Goal: Transaction & Acquisition: Purchase product/service

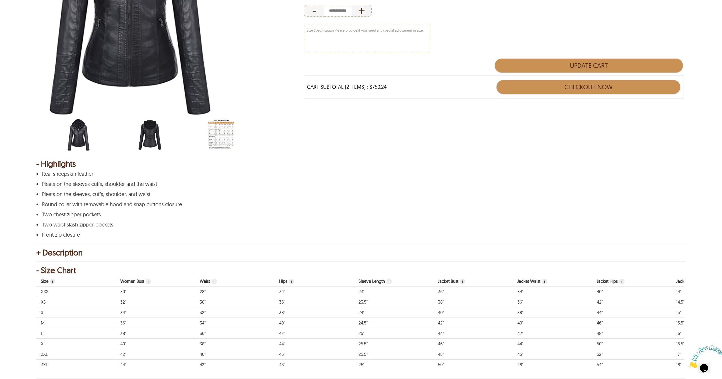
scroll to position [174, 0]
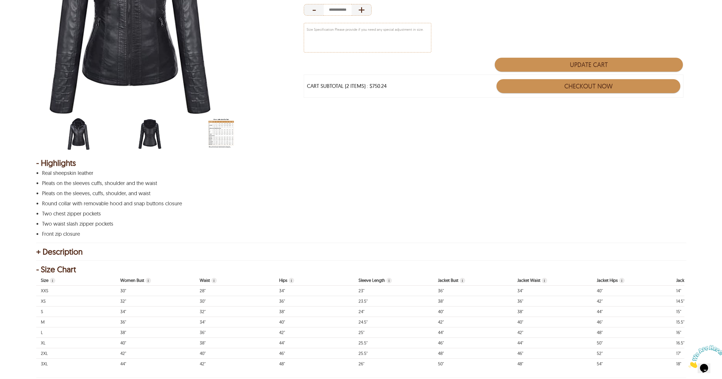
click at [223, 135] on img "women-leather-jacket-size-chart-min.jpg" at bounding box center [220, 134] width 25 height 32
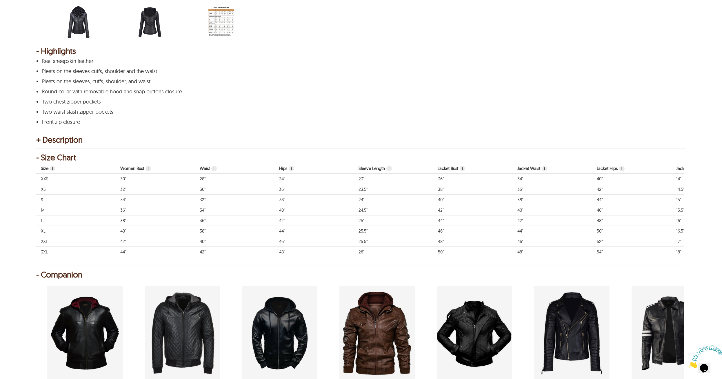
scroll to position [290, 0]
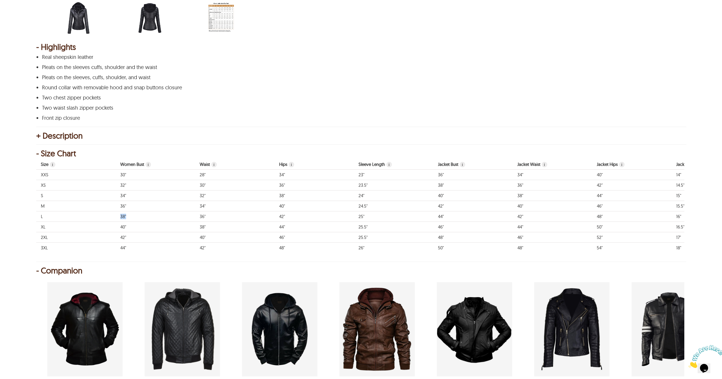
drag, startPoint x: 121, startPoint y: 217, endPoint x: 126, endPoint y: 217, distance: 5.8
click at [126, 217] on td "38"" at bounding box center [155, 216] width 79 height 10
click at [209, 215] on td "36"" at bounding box center [234, 216] width 79 height 10
drag, startPoint x: 200, startPoint y: 216, endPoint x: 207, endPoint y: 215, distance: 7.0
click at [207, 215] on td "36"" at bounding box center [234, 216] width 79 height 10
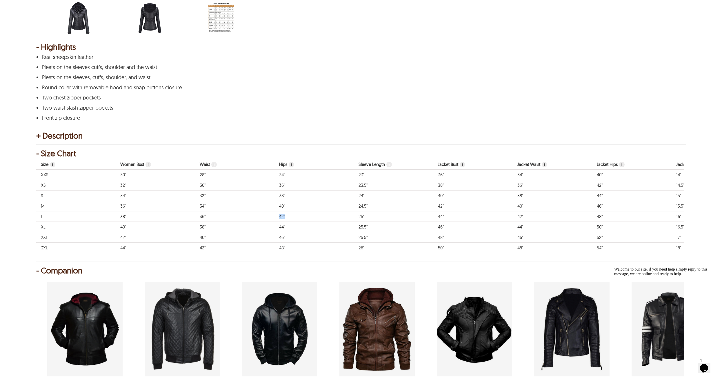
drag, startPoint x: 279, startPoint y: 217, endPoint x: 287, endPoint y: 217, distance: 7.8
click at [287, 217] on td "42"" at bounding box center [313, 216] width 79 height 10
drag, startPoint x: 359, startPoint y: 216, endPoint x: 369, endPoint y: 216, distance: 9.6
click at [369, 216] on td "25"" at bounding box center [393, 216] width 79 height 10
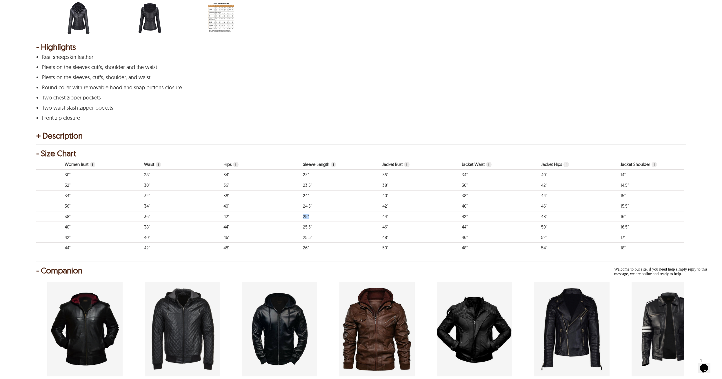
scroll to position [0, 57]
drag, startPoint x: 302, startPoint y: 225, endPoint x: 313, endPoint y: 226, distance: 11.6
click at [313, 226] on td "25.5"" at bounding box center [336, 227] width 79 height 10
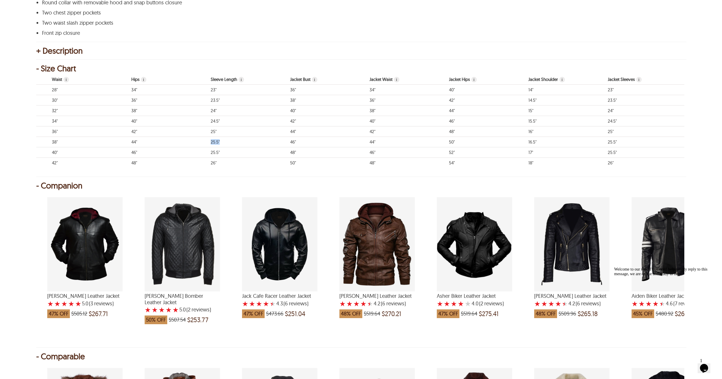
scroll to position [377, 0]
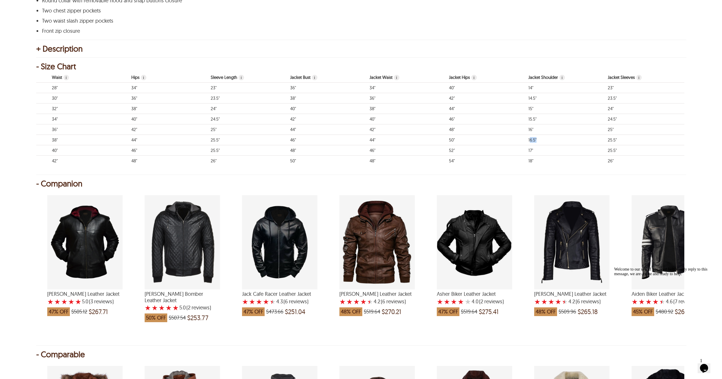
drag, startPoint x: 529, startPoint y: 139, endPoint x: 537, endPoint y: 139, distance: 8.4
click at [537, 139] on td "16.5"" at bounding box center [563, 140] width 79 height 10
click at [530, 141] on td "16.5"" at bounding box center [563, 140] width 79 height 10
drag, startPoint x: 528, startPoint y: 140, endPoint x: 540, endPoint y: 140, distance: 11.3
click at [540, 140] on td "16.5"" at bounding box center [563, 140] width 79 height 10
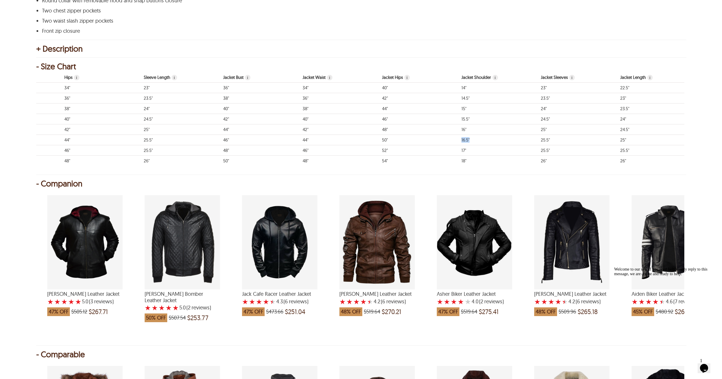
scroll to position [0, 225]
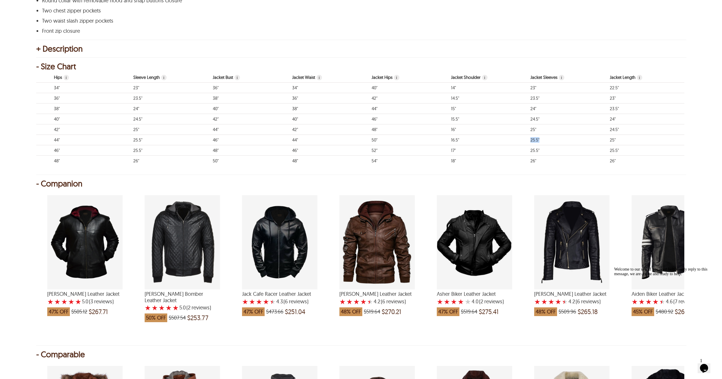
drag, startPoint x: 530, startPoint y: 139, endPoint x: 540, endPoint y: 139, distance: 9.6
click at [540, 139] on td "25.5"" at bounding box center [565, 140] width 79 height 10
click at [545, 143] on td "25.5"" at bounding box center [565, 140] width 79 height 10
drag, startPoint x: 531, startPoint y: 129, endPoint x: 540, endPoint y: 130, distance: 8.7
click at [540, 130] on td "25"" at bounding box center [565, 129] width 79 height 10
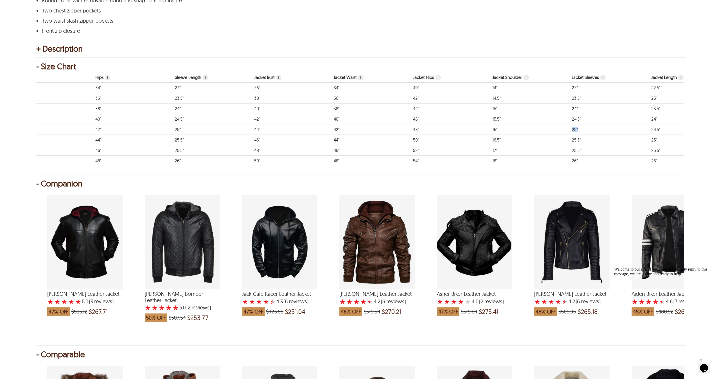
scroll to position [0, 185]
drag, startPoint x: 572, startPoint y: 140, endPoint x: 576, endPoint y: 141, distance: 4.1
click at [580, 140] on td "25.5"" at bounding box center [605, 140] width 79 height 10
drag, startPoint x: 571, startPoint y: 141, endPoint x: 586, endPoint y: 141, distance: 15.1
click at [586, 141] on td "25.5"" at bounding box center [605, 140] width 79 height 10
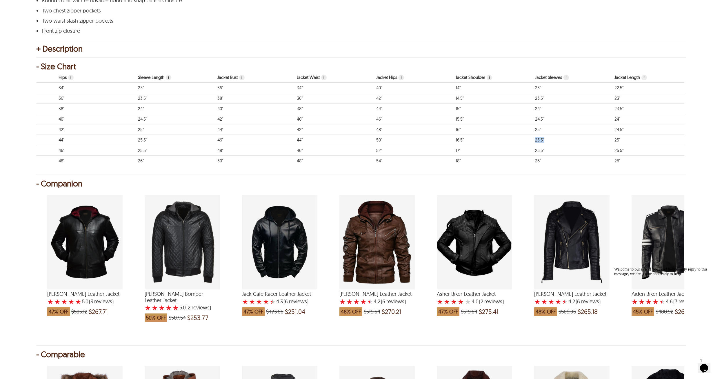
scroll to position [0, 225]
drag, startPoint x: 610, startPoint y: 139, endPoint x: 624, endPoint y: 139, distance: 14.2
click at [624, 139] on td "25"" at bounding box center [644, 140] width 79 height 10
drag, startPoint x: 594, startPoint y: 167, endPoint x: 582, endPoint y: 167, distance: 12.5
click at [582, 167] on div "Size i Women Bust i Waist i Hips i Sleeve Length i Jacket Bust i Jacket Waist i…" at bounding box center [360, 120] width 648 height 96
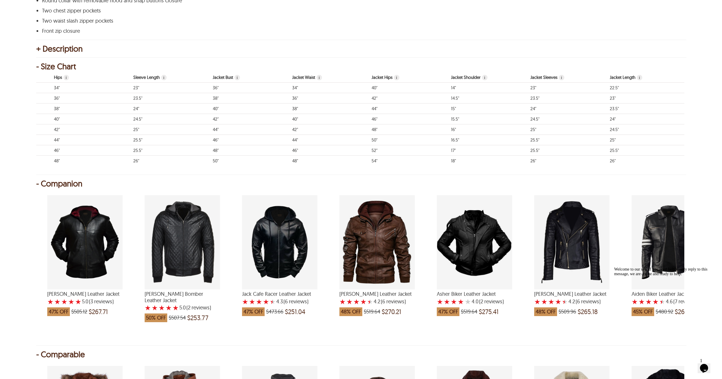
drag, startPoint x: 575, startPoint y: 165, endPoint x: 572, endPoint y: 165, distance: 3.2
click at [572, 165] on td "26"" at bounding box center [565, 161] width 79 height 10
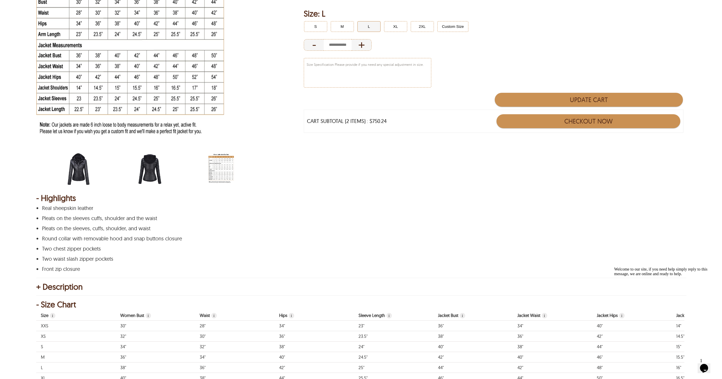
scroll to position [0, 0]
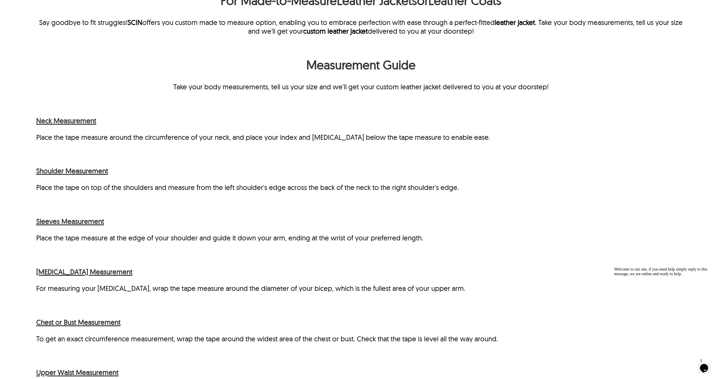
scroll to position [695, 0]
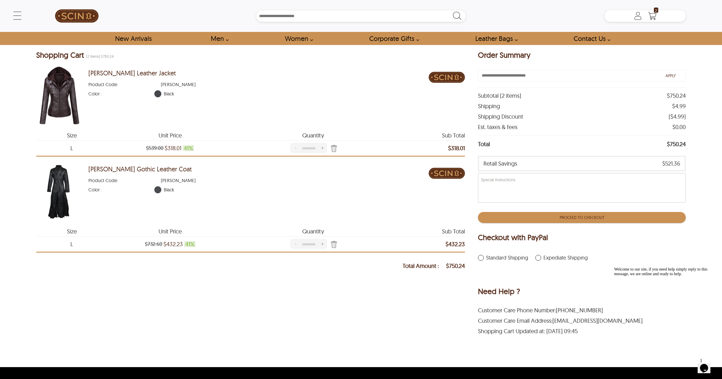
click at [68, 148] on span "L" at bounding box center [72, 148] width 72 height 6
click at [71, 100] on img at bounding box center [59, 95] width 46 height 58
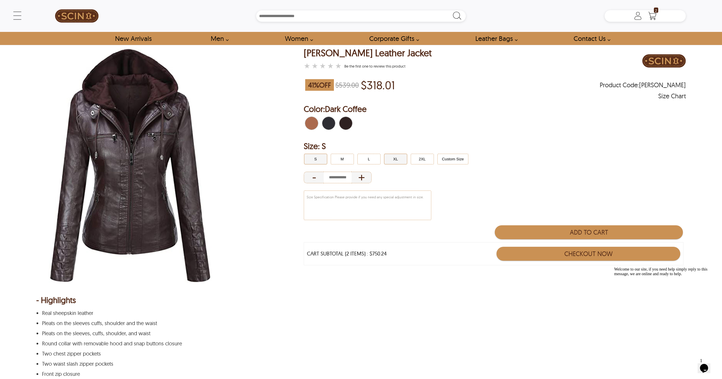
click at [390, 157] on button "XL" at bounding box center [395, 159] width 23 height 11
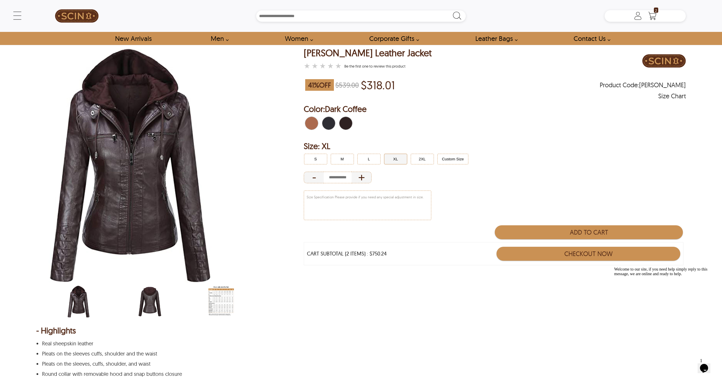
click at [331, 123] on span "Black" at bounding box center [331, 123] width 4 height 13
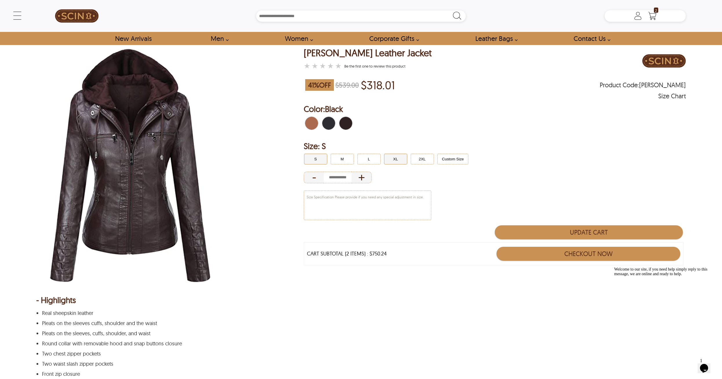
click at [387, 158] on button "XL" at bounding box center [395, 159] width 23 height 11
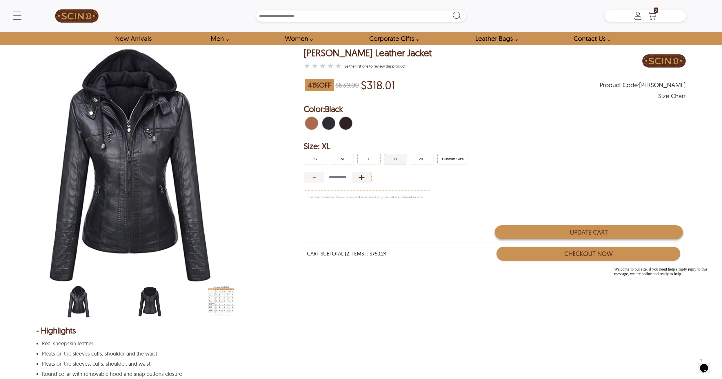
click at [620, 229] on button "Update Cart" at bounding box center [589, 232] width 188 height 14
type input "*"
click at [654, 12] on span "3" at bounding box center [656, 10] width 4 height 5
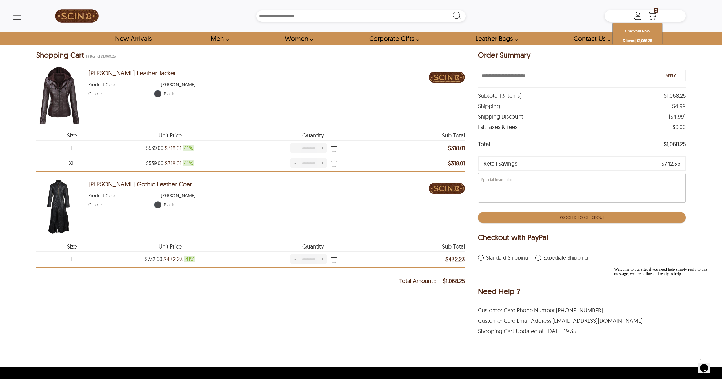
click at [333, 147] on img "Press Enter to Remove Item" at bounding box center [332, 149] width 9 height 8
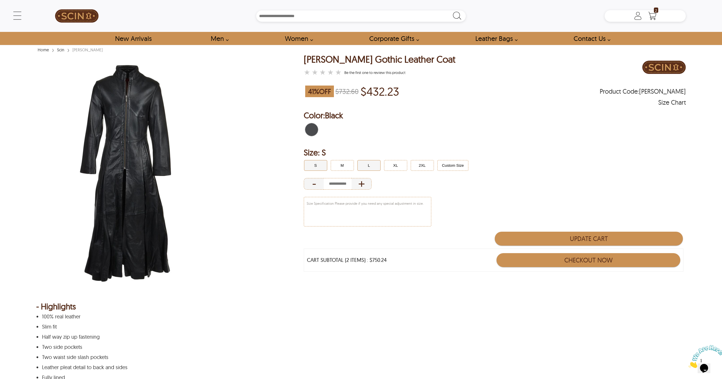
click at [367, 165] on button "L" at bounding box center [368, 165] width 23 height 11
type input "*"
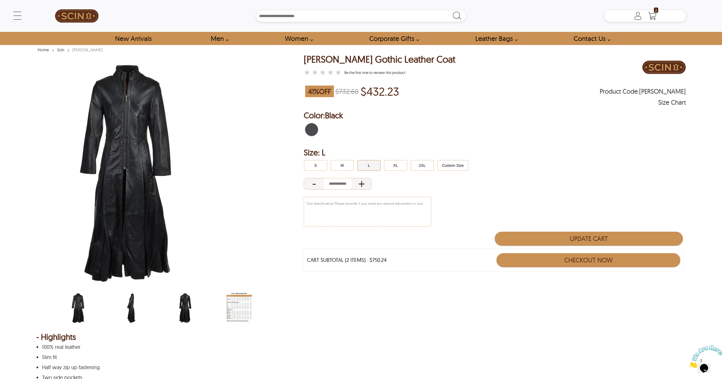
click at [240, 309] on img "women-leather-jacket-size-chart-min.jpg" at bounding box center [238, 308] width 25 height 32
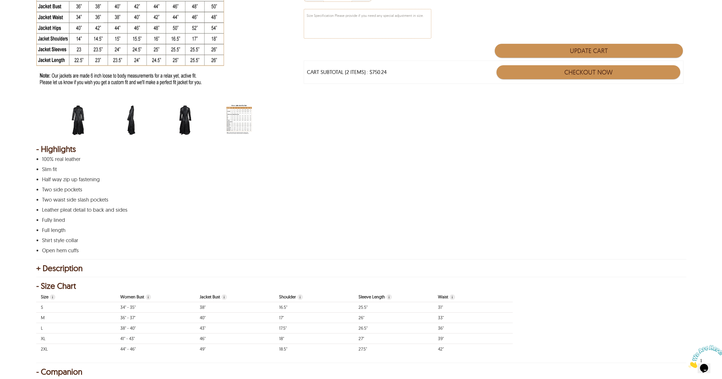
scroll to position [203, 0]
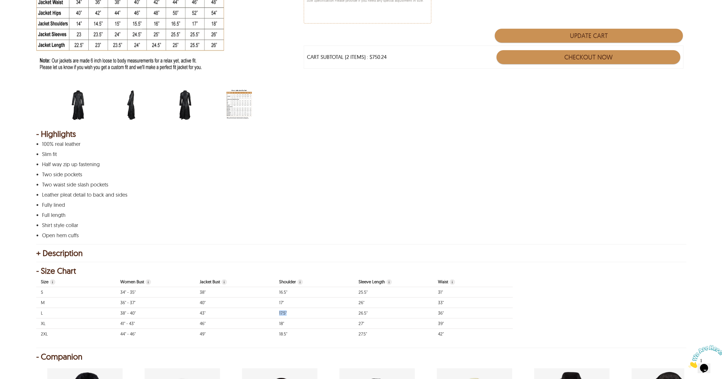
drag, startPoint x: 279, startPoint y: 314, endPoint x: 289, endPoint y: 314, distance: 9.3
click at [289, 314] on td "17.5"" at bounding box center [313, 313] width 79 height 10
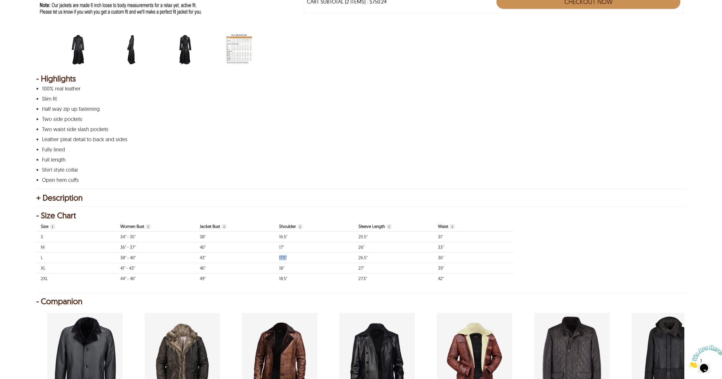
scroll to position [232, 0]
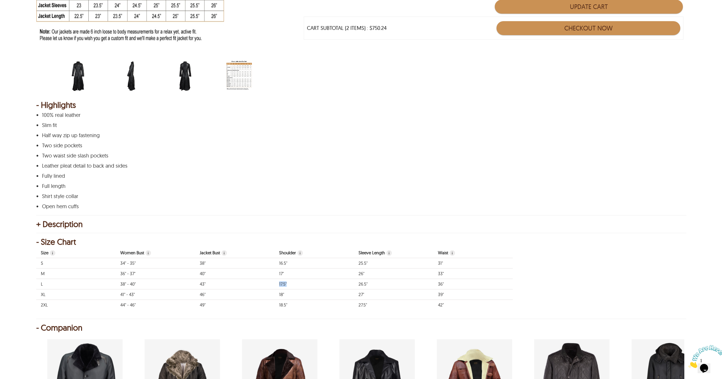
click at [304, 286] on td "17.5"" at bounding box center [313, 284] width 79 height 10
drag, startPoint x: 279, startPoint y: 283, endPoint x: 290, endPoint y: 285, distance: 11.8
click at [290, 285] on td "17.5"" at bounding box center [313, 284] width 79 height 10
drag, startPoint x: 279, startPoint y: 293, endPoint x: 291, endPoint y: 295, distance: 12.0
click at [291, 295] on td "18"" at bounding box center [313, 294] width 79 height 10
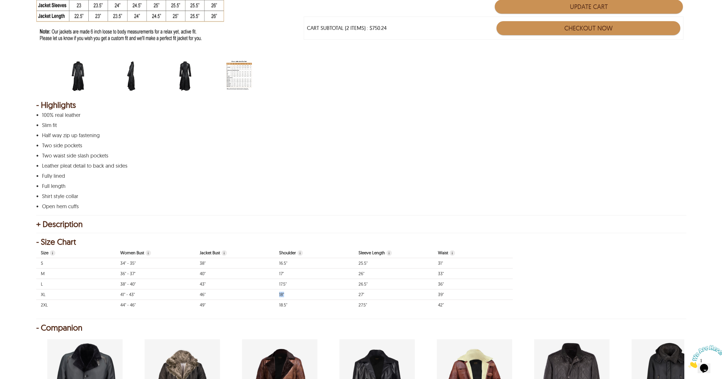
click at [293, 295] on td "18"" at bounding box center [313, 294] width 79 height 10
drag, startPoint x: 279, startPoint y: 283, endPoint x: 289, endPoint y: 284, distance: 10.2
click at [289, 284] on td "17.5"" at bounding box center [313, 284] width 79 height 10
drag, startPoint x: 278, startPoint y: 293, endPoint x: 287, endPoint y: 294, distance: 8.7
click at [287, 294] on td "18"" at bounding box center [313, 294] width 79 height 10
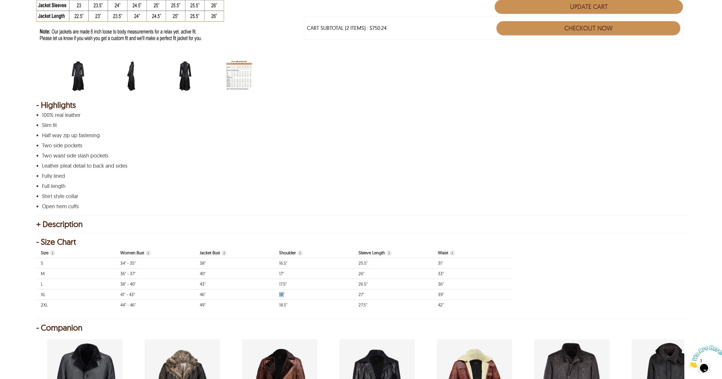
click at [300, 294] on td "18"" at bounding box center [313, 294] width 79 height 10
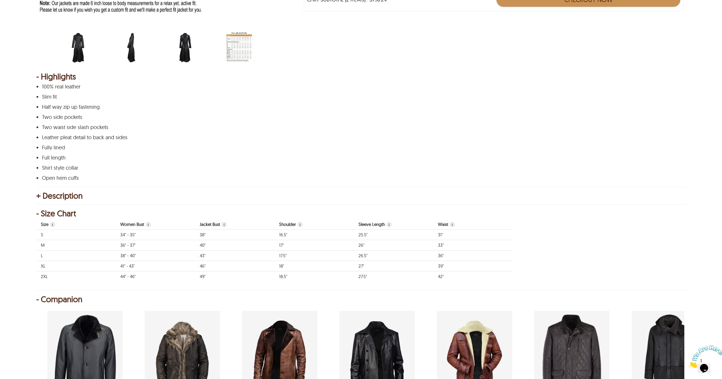
scroll to position [261, 0]
drag, startPoint x: 441, startPoint y: 254, endPoint x: 444, endPoint y: 254, distance: 3.2
click at [444, 254] on td "36"" at bounding box center [472, 255] width 79 height 10
drag, startPoint x: 358, startPoint y: 255, endPoint x: 368, endPoint y: 255, distance: 10.1
click at [368, 255] on td "26.5"" at bounding box center [393, 255] width 79 height 10
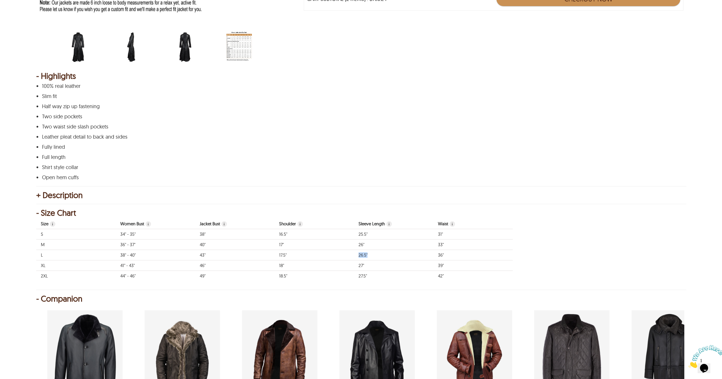
click at [368, 255] on td "26.5"" at bounding box center [393, 255] width 79 height 10
drag, startPoint x: 279, startPoint y: 255, endPoint x: 291, endPoint y: 256, distance: 12.5
click at [291, 256] on td "17.5"" at bounding box center [313, 255] width 79 height 10
drag, startPoint x: 200, startPoint y: 255, endPoint x: 206, endPoint y: 256, distance: 6.1
click at [206, 256] on td "43"" at bounding box center [234, 255] width 79 height 10
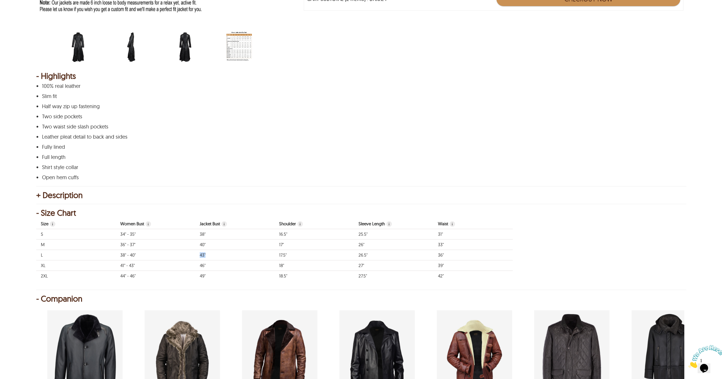
click at [205, 256] on td "43"" at bounding box center [234, 255] width 79 height 10
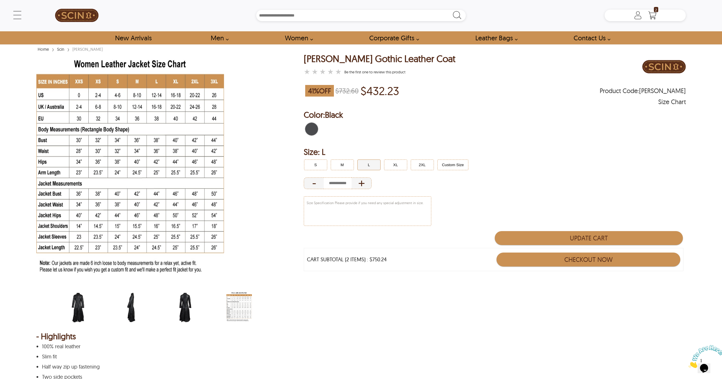
scroll to position [0, 0]
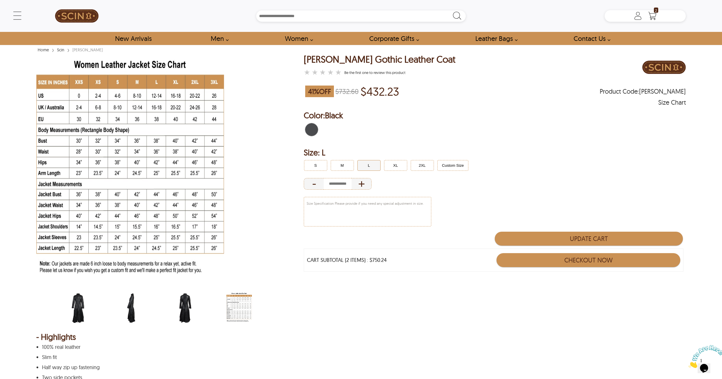
click at [87, 297] on img "scin-13177w-black.jpg" at bounding box center [78, 308] width 25 height 32
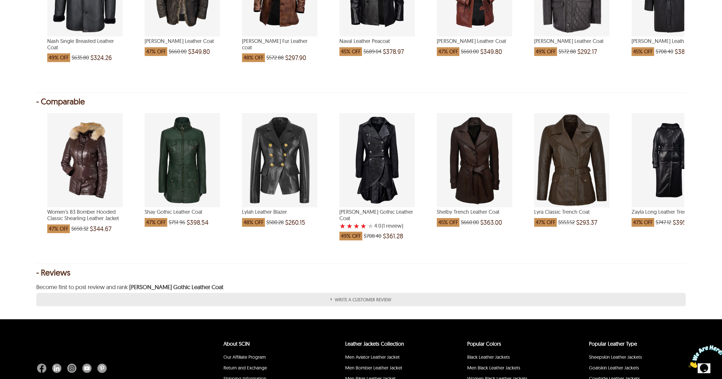
scroll to position [637, 0]
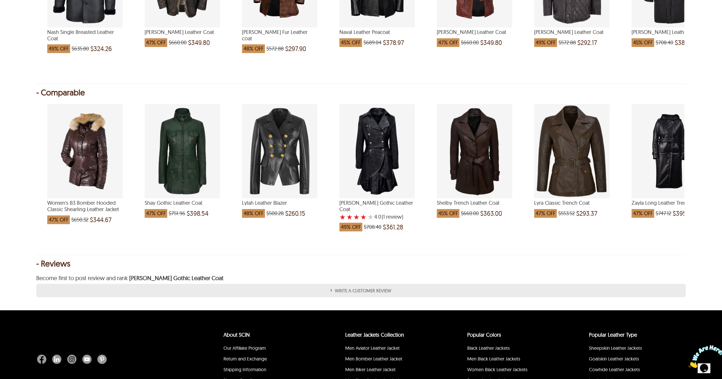
drag, startPoint x: 412, startPoint y: 240, endPoint x: 403, endPoint y: 242, distance: 8.9
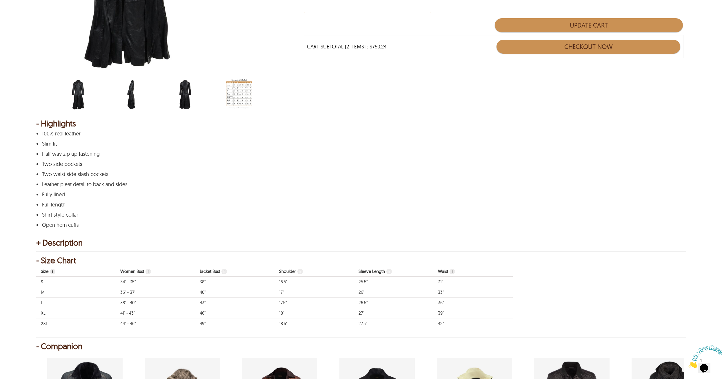
scroll to position [0, 0]
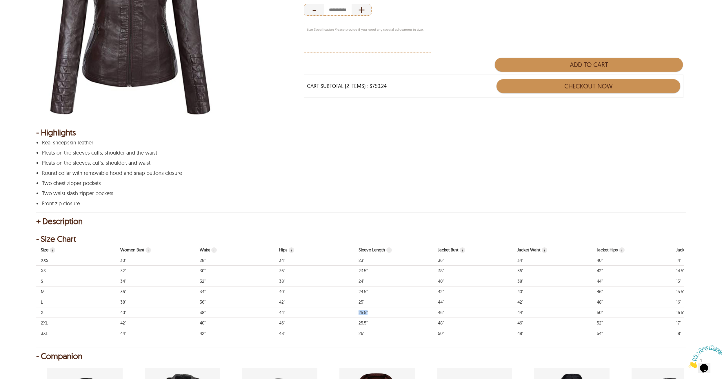
drag, startPoint x: 358, startPoint y: 311, endPoint x: 369, endPoint y: 313, distance: 10.5
click at [369, 313] on td "25.5"" at bounding box center [393, 312] width 79 height 10
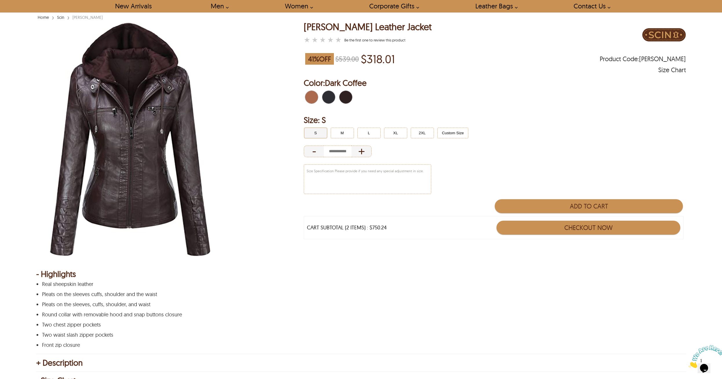
scroll to position [29, 0]
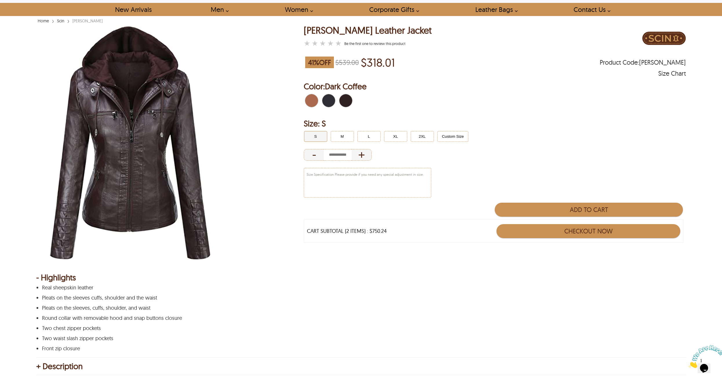
click at [330, 100] on span "Black" at bounding box center [331, 100] width 4 height 13
click at [376, 136] on button "L" at bounding box center [368, 136] width 23 height 11
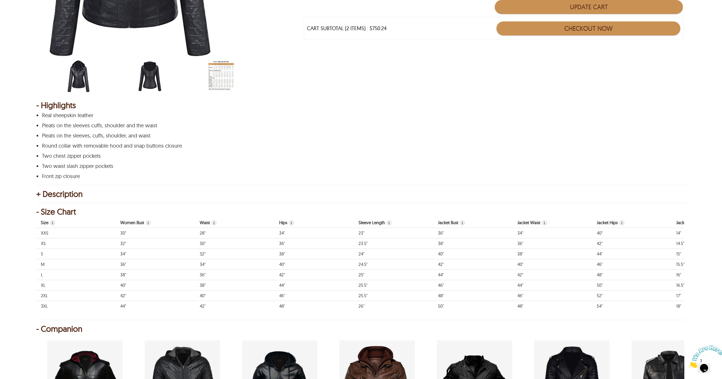
scroll to position [232, 0]
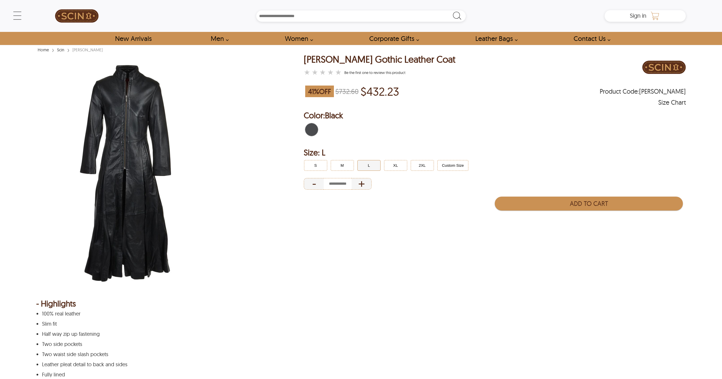
type input "*"
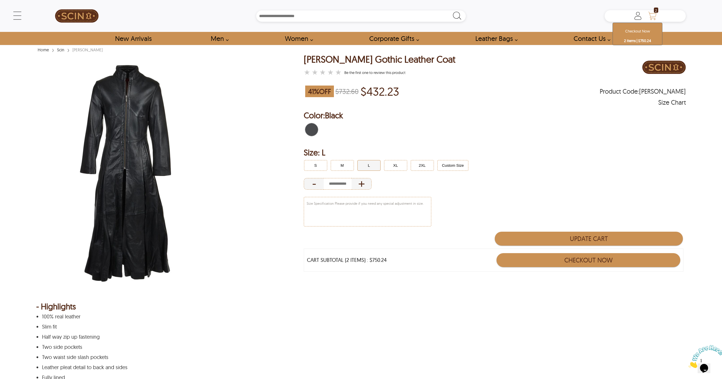
click at [653, 15] on icon "Shopping Cart" at bounding box center [652, 16] width 12 height 12
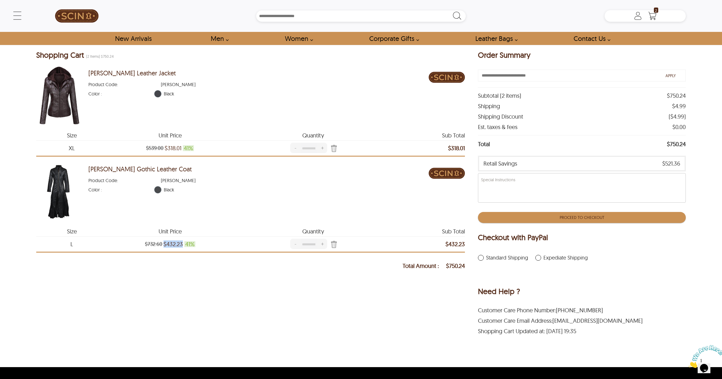
drag, startPoint x: 163, startPoint y: 243, endPoint x: 182, endPoint y: 246, distance: 19.1
click at [182, 246] on span "$432.23" at bounding box center [172, 244] width 19 height 6
click at [210, 245] on div "$732.60 $432.23 41 %" at bounding box center [169, 244] width 125 height 6
drag, startPoint x: 165, startPoint y: 147, endPoint x: 181, endPoint y: 147, distance: 15.9
click at [181, 147] on span "$318.01" at bounding box center [173, 148] width 17 height 6
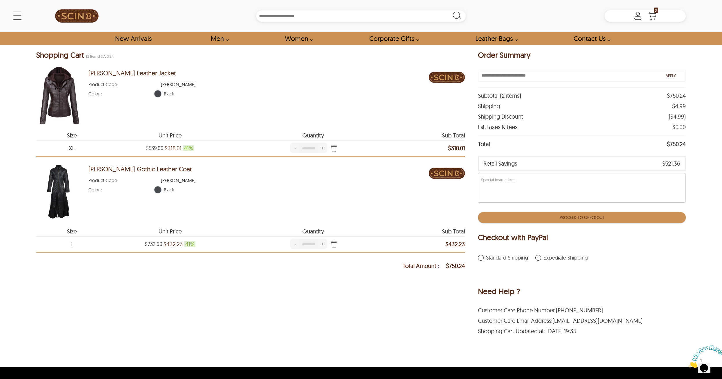
click at [214, 153] on div "XL $539.00 $318.01 41 % - * + $318.01" at bounding box center [250, 148] width 429 height 15
drag, startPoint x: 666, startPoint y: 146, endPoint x: 686, endPoint y: 149, distance: 20.2
click at [686, 149] on div "Shopping Cart (2 items) $750.24 [PERSON_NAME] Biker Leather Jacket Product Code…" at bounding box center [361, 206] width 722 height 322
copy span "$750.24"
click at [260, 337] on div "Shopping Cart (2 items) $750.24 [PERSON_NAME] Biker Leather Jacket Product Code…" at bounding box center [250, 199] width 429 height 303
